Goal: Navigation & Orientation: Find specific page/section

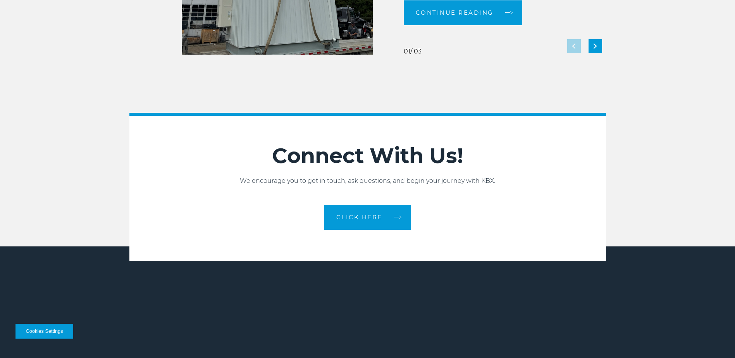
scroll to position [1728, 0]
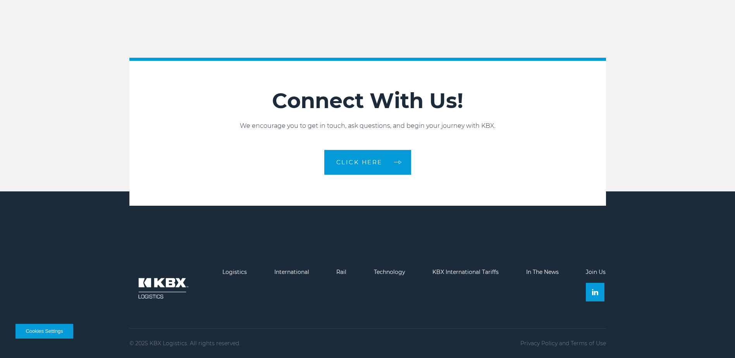
click at [154, 289] on img at bounding box center [162, 288] width 66 height 39
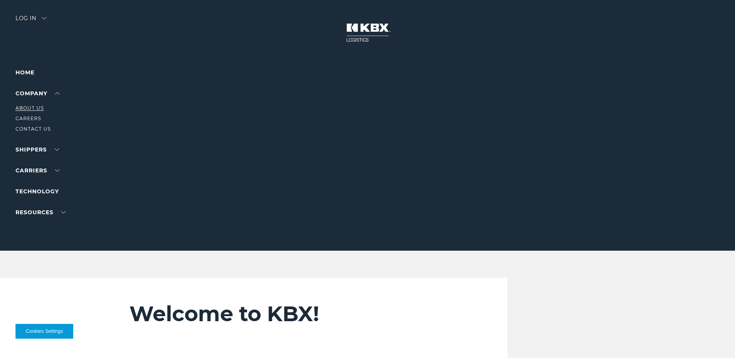
click at [34, 106] on link "About Us" at bounding box center [29, 108] width 28 height 6
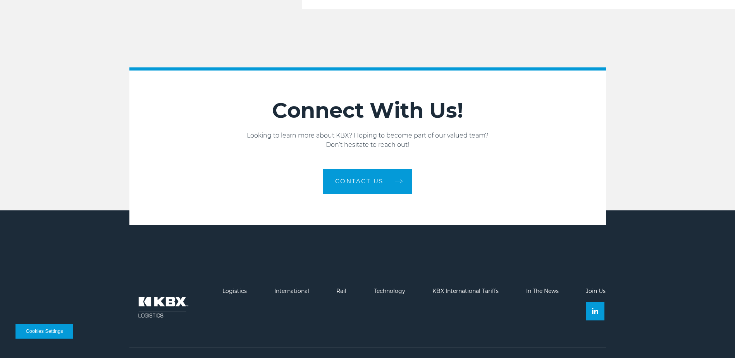
scroll to position [1312, 0]
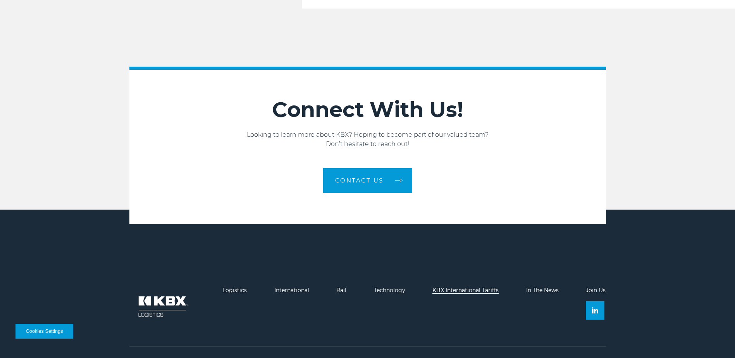
click at [459, 287] on link "KBX International Tariffs" at bounding box center [465, 290] width 66 height 7
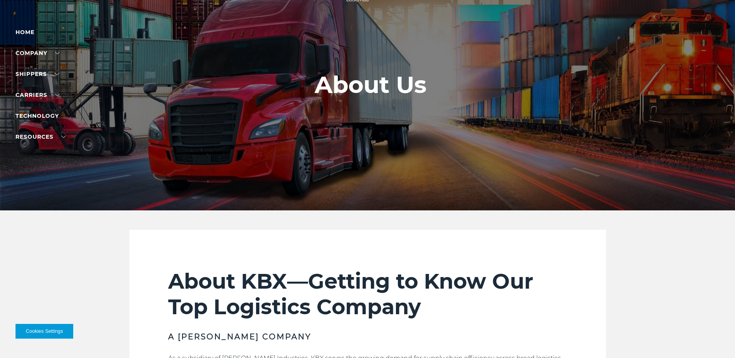
scroll to position [0, 0]
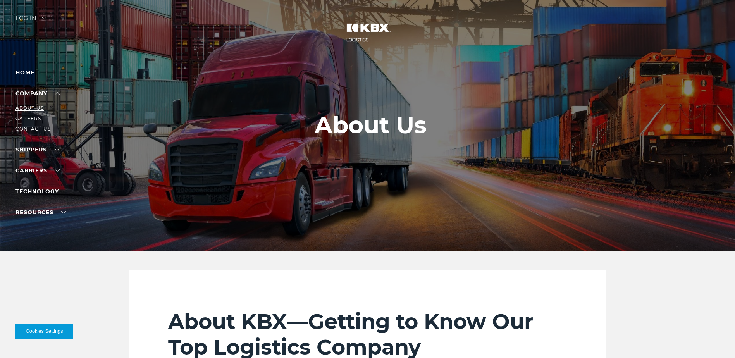
click at [43, 108] on link "About Us" at bounding box center [29, 108] width 28 height 6
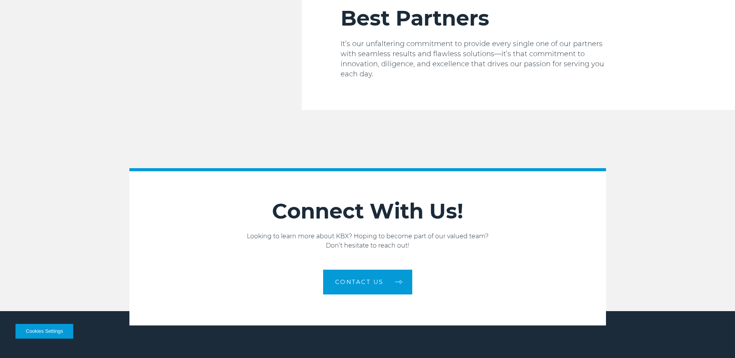
scroll to position [1279, 0]
